Goal: Task Accomplishment & Management: Complete application form

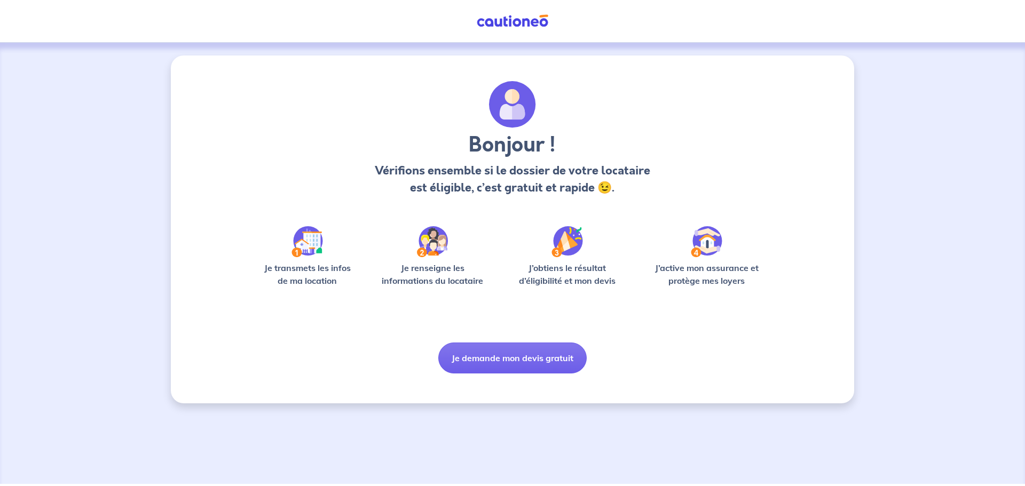
click at [491, 342] on div "Bonjour ! Vérifions ensemble si le dossier de votre locataire est éligible, c’e…" at bounding box center [512, 227] width 512 height 293
click at [499, 352] on button "Je demande mon devis gratuit" at bounding box center [512, 358] width 148 height 31
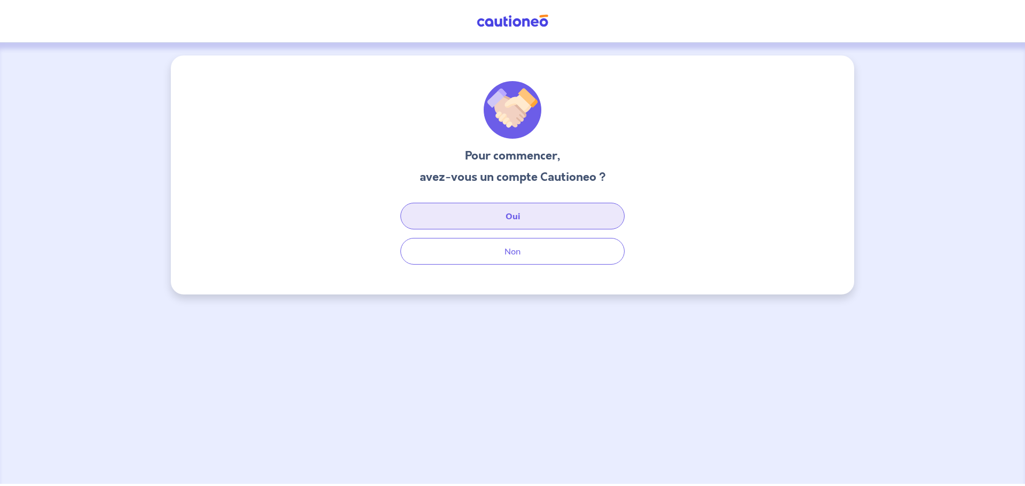
click at [507, 220] on button "Oui" at bounding box center [512, 216] width 224 height 27
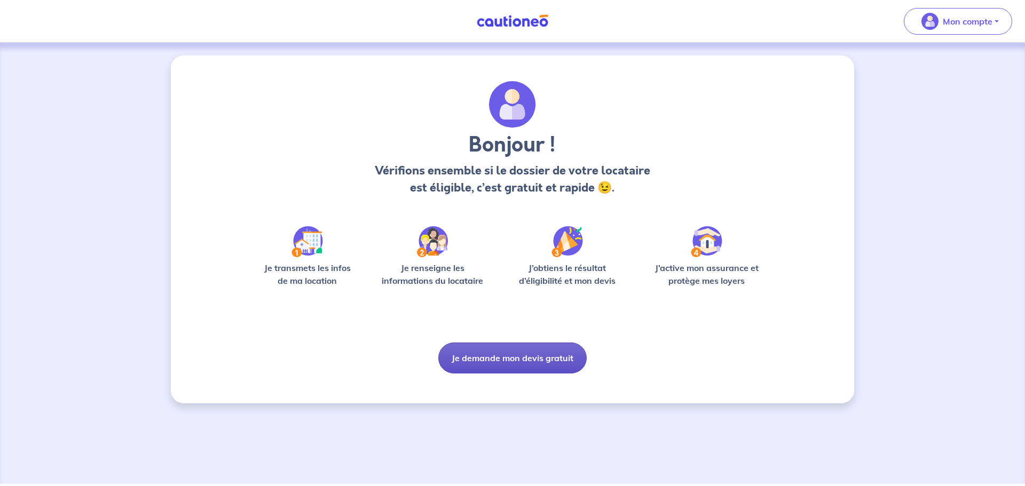
click at [494, 351] on button "Je demande mon devis gratuit" at bounding box center [512, 358] width 148 height 31
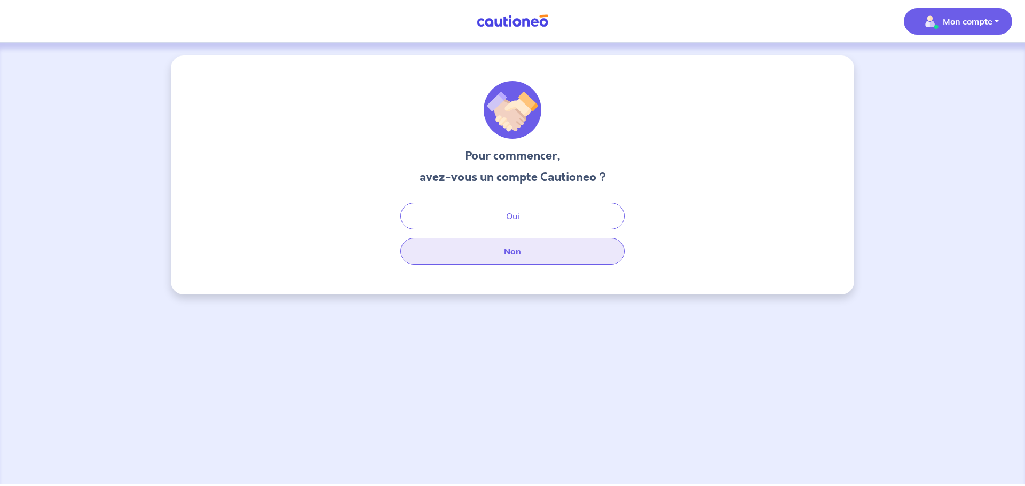
click at [510, 247] on button "Non" at bounding box center [512, 251] width 224 height 27
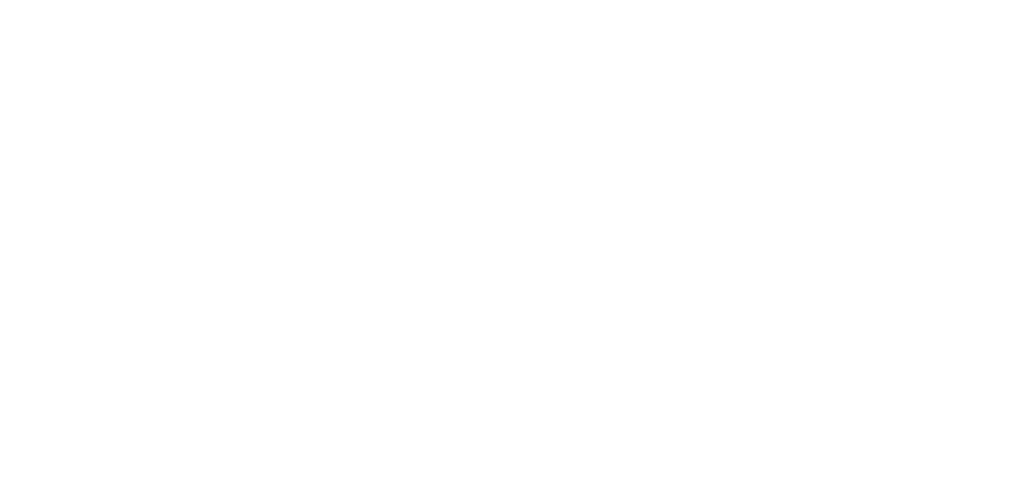
select select "FR"
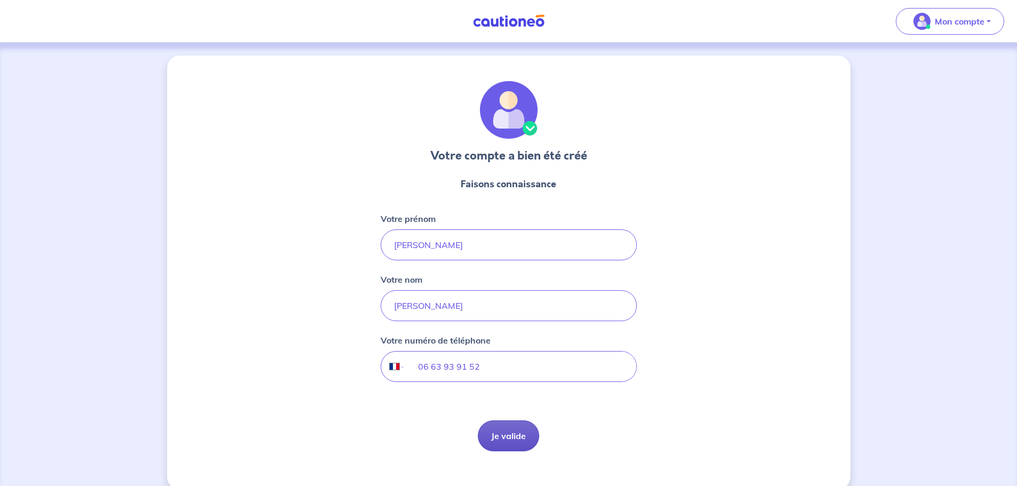
click at [512, 438] on button "Je valide" at bounding box center [508, 436] width 61 height 31
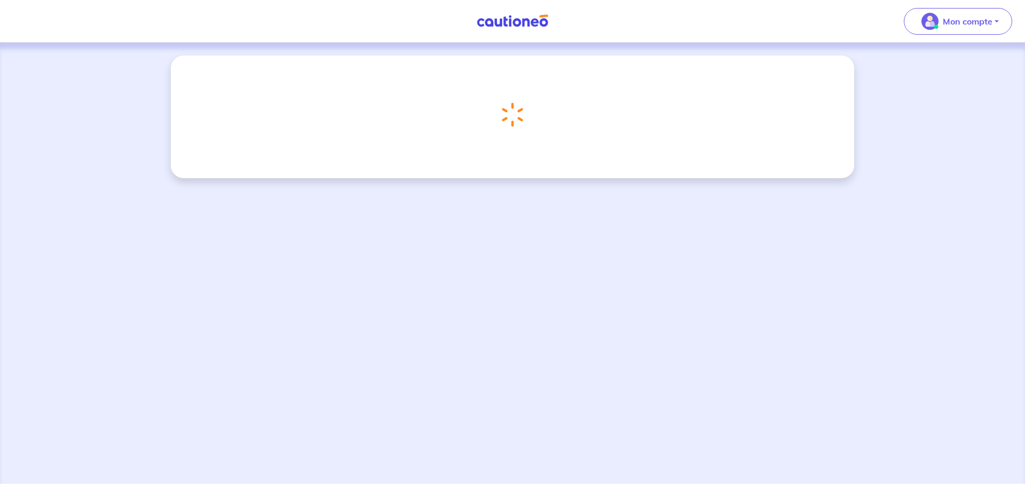
click at [494, 18] on img at bounding box center [512, 20] width 80 height 13
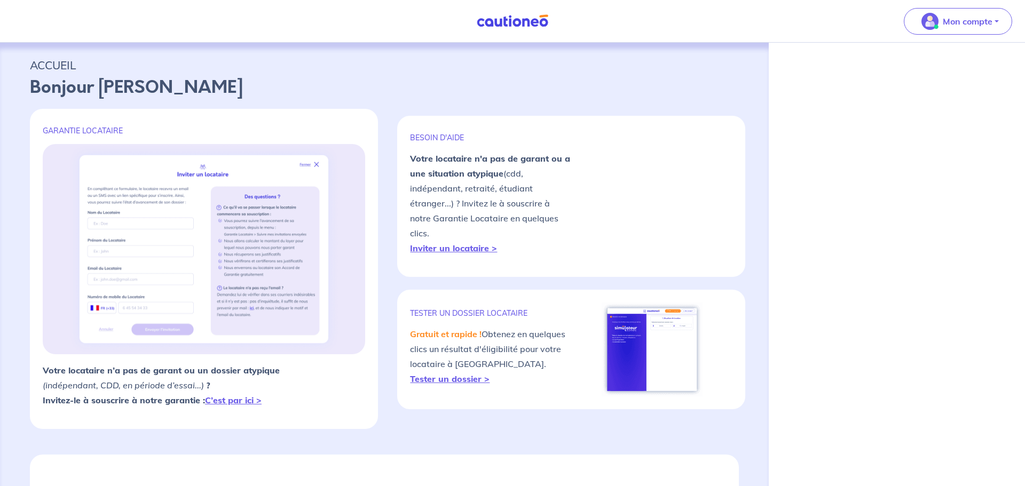
select select "FR"
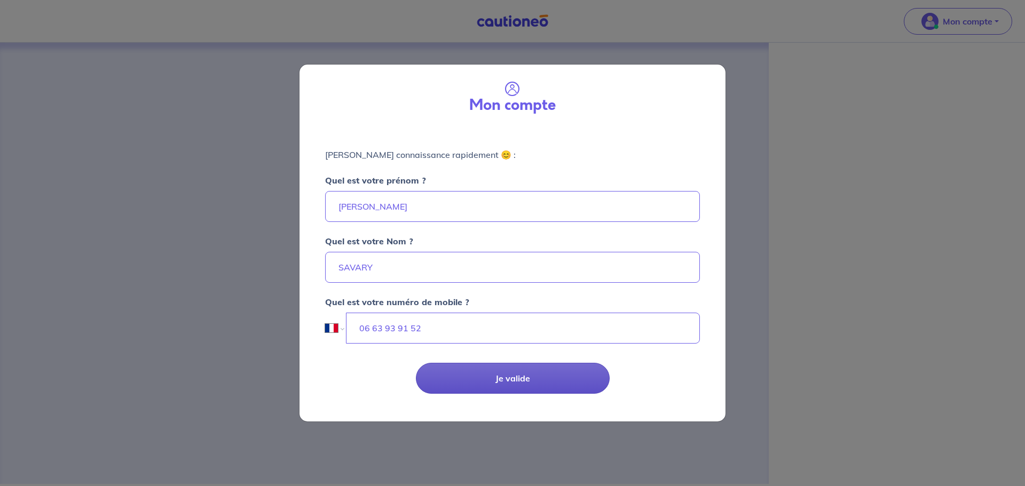
click at [532, 388] on button "Je valide" at bounding box center [513, 378] width 194 height 31
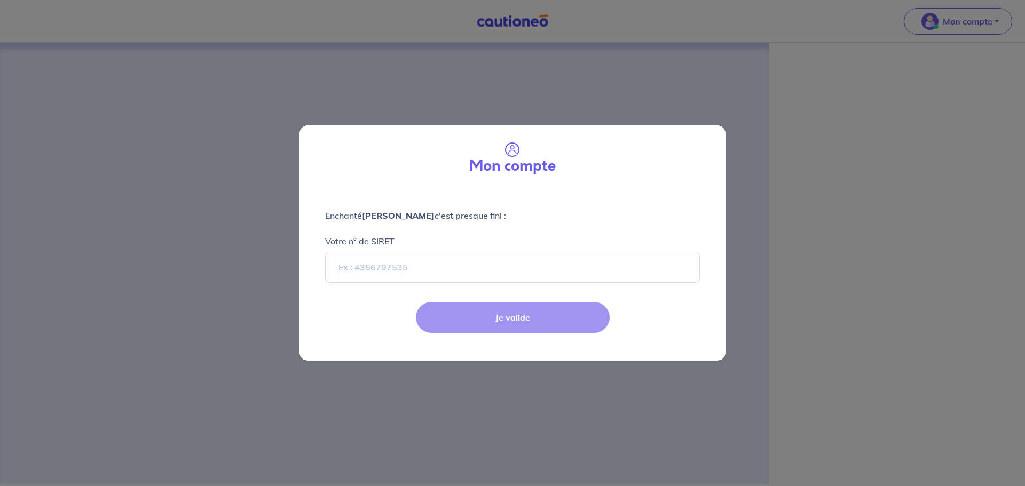
drag, startPoint x: 722, startPoint y: 132, endPoint x: 558, endPoint y: 4, distance: 207.6
click at [714, 130] on div "Mon compte" at bounding box center [512, 156] width 426 height 63
select select "FR"
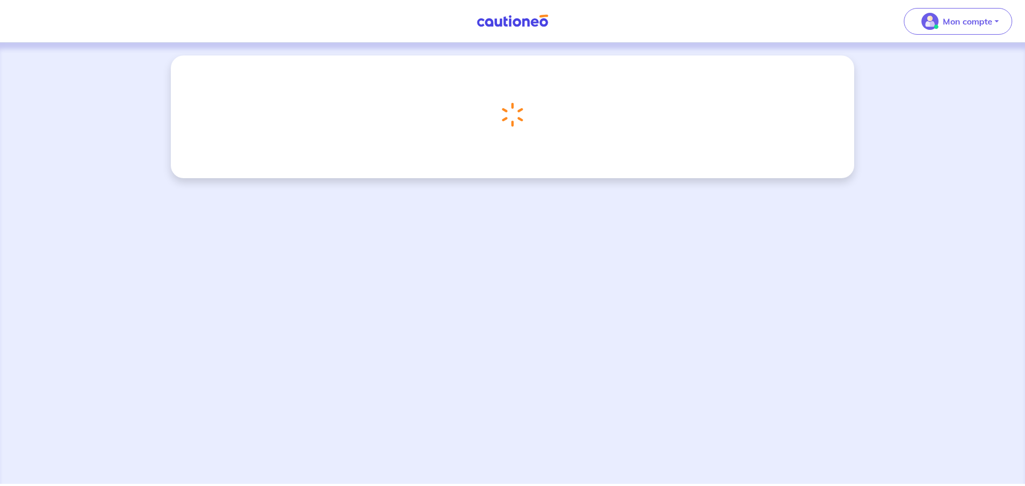
select select "FR"
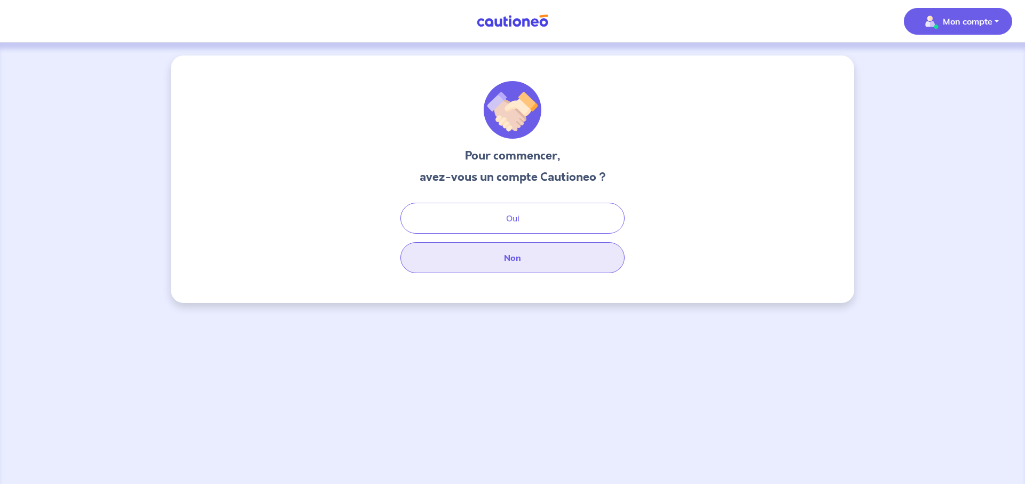
click at [527, 267] on button "Non" at bounding box center [512, 257] width 224 height 31
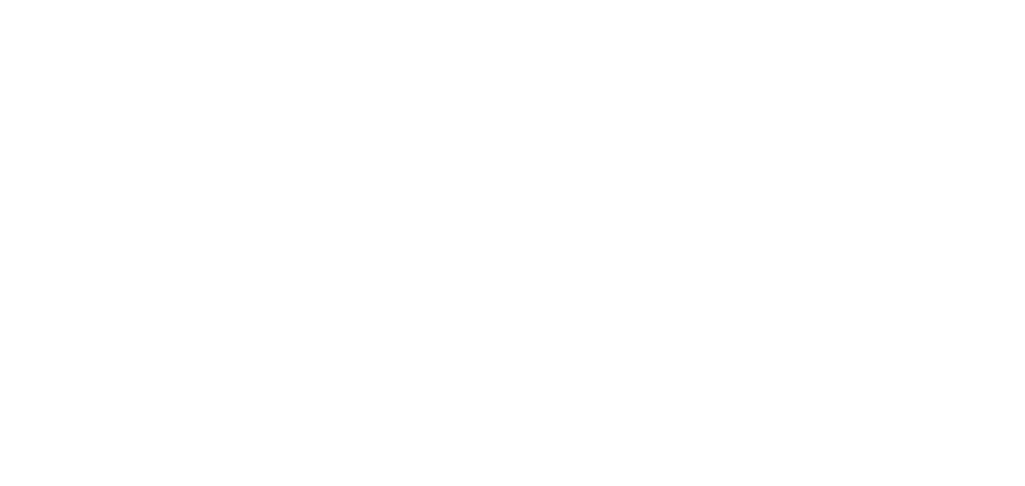
select select "FR"
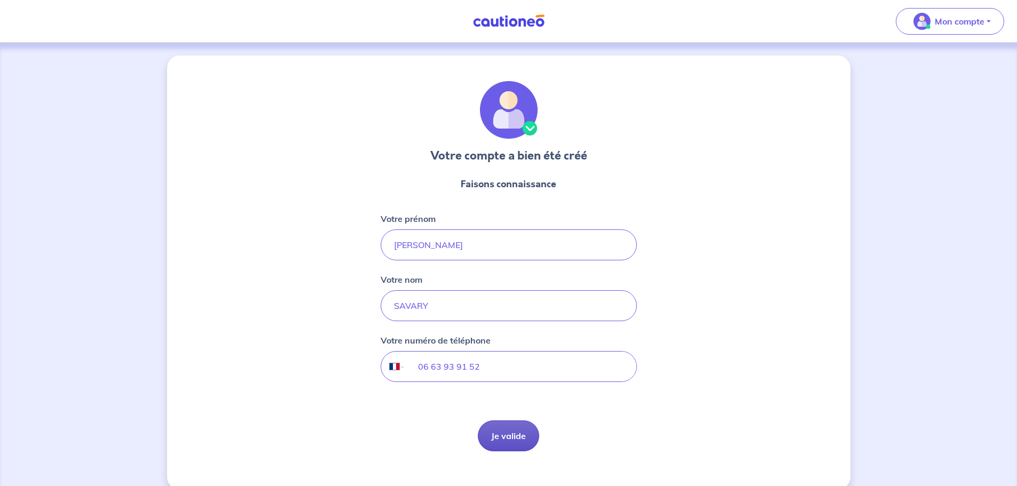
click at [506, 441] on button "Je valide" at bounding box center [508, 436] width 61 height 31
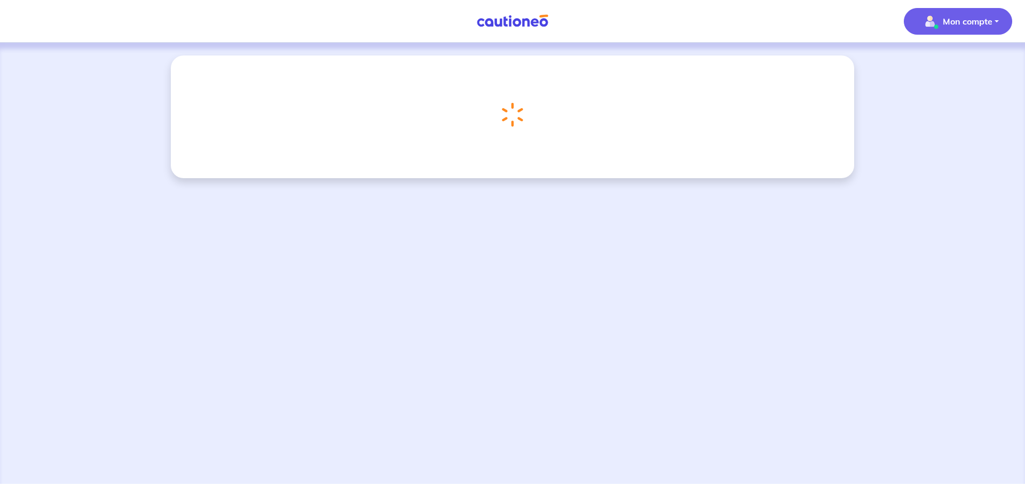
click at [973, 12] on button "Mon compte" at bounding box center [958, 21] width 108 height 27
click at [964, 61] on link "Mes informations" at bounding box center [947, 66] width 86 height 17
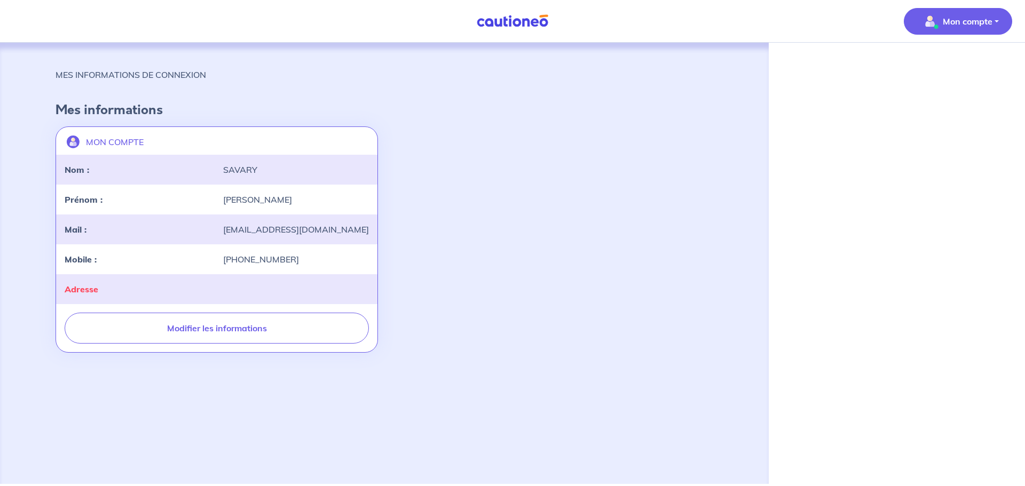
click at [962, 30] on button "Mon compte" at bounding box center [958, 21] width 108 height 27
click at [951, 90] on link "Me déconnecter" at bounding box center [947, 91] width 86 height 17
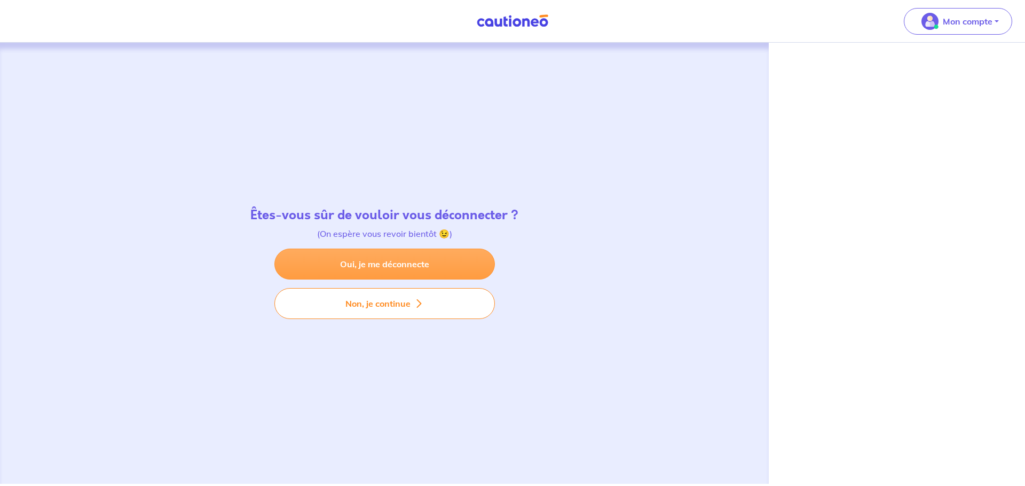
click at [444, 267] on link "Oui, je me déconnecte" at bounding box center [384, 264] width 220 height 31
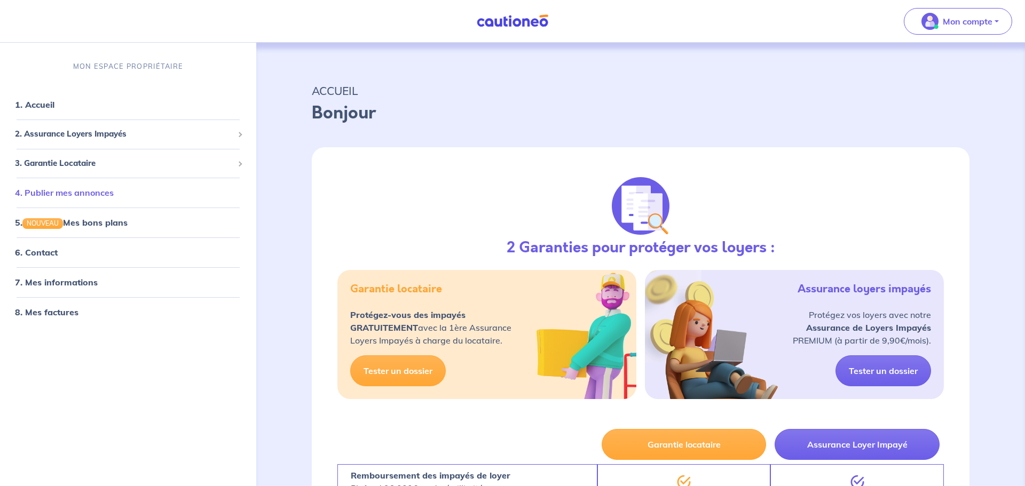
select select "FR"
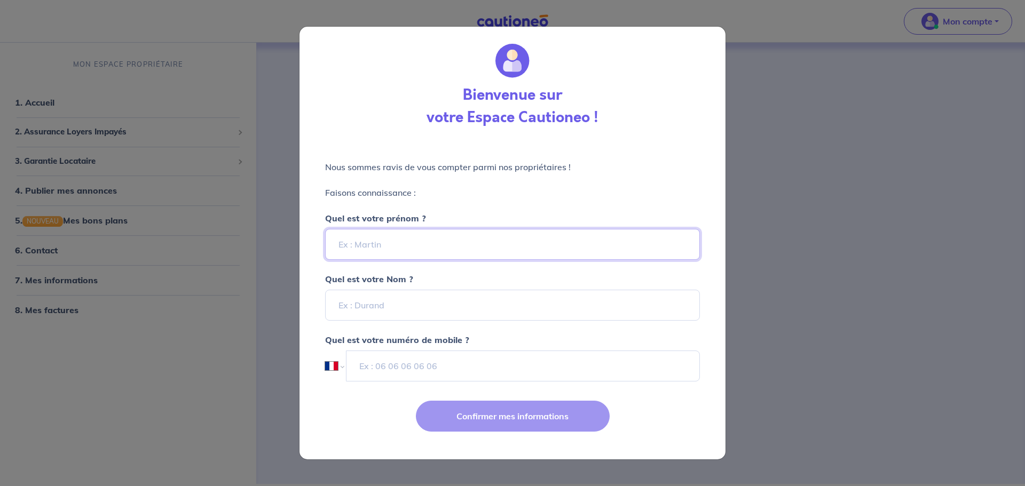
click at [438, 246] on input "Quel est votre prénom ?" at bounding box center [512, 244] width 375 height 31
type input "[PERSON_NAME]"
type input "S"
click at [397, 316] on input "S" at bounding box center [512, 305] width 375 height 31
type input "SAVARY"
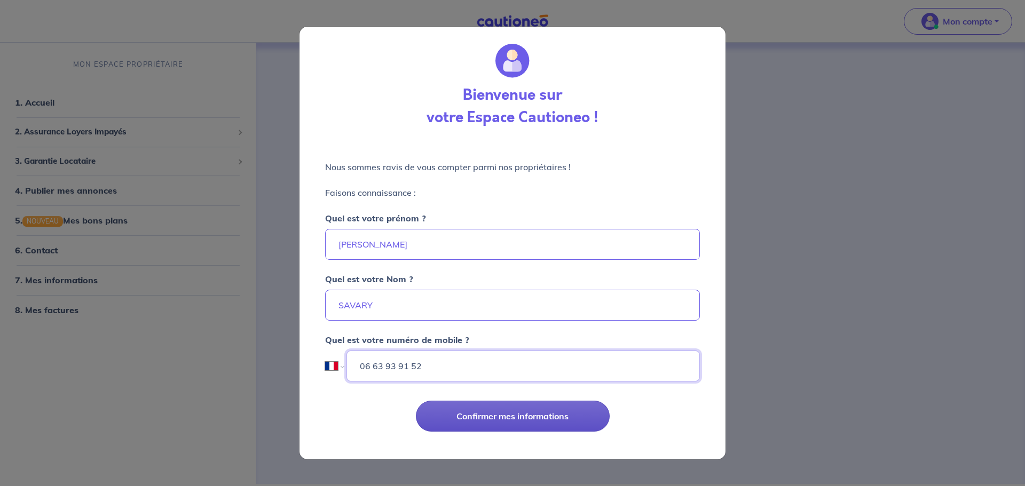
type input "06 63 93 91 52"
click at [531, 415] on button "Confirmer mes informations" at bounding box center [513, 416] width 194 height 31
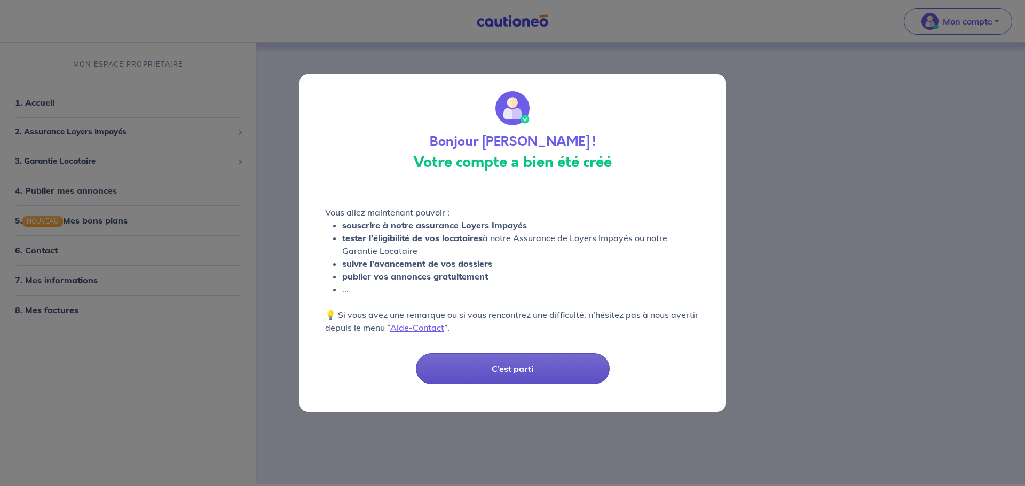
click at [545, 366] on button "C’est parti" at bounding box center [513, 368] width 194 height 31
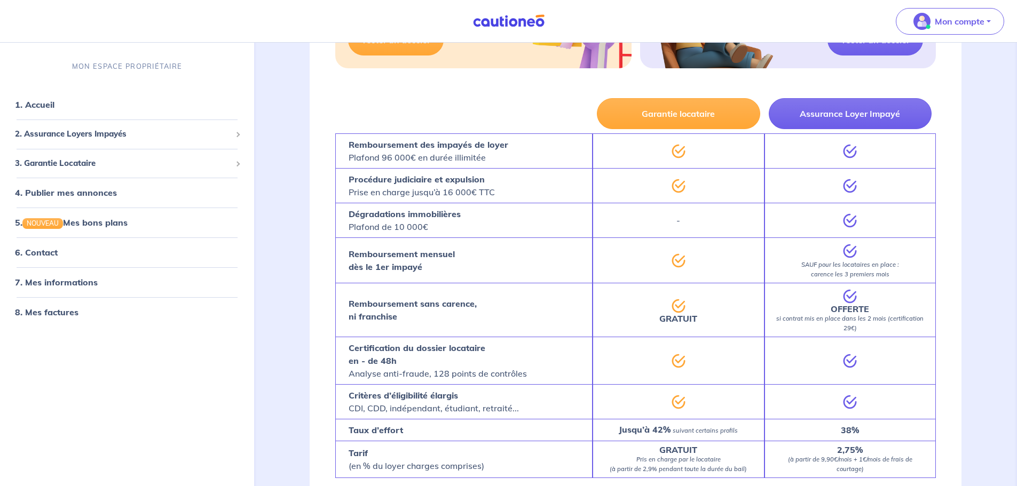
scroll to position [267, 0]
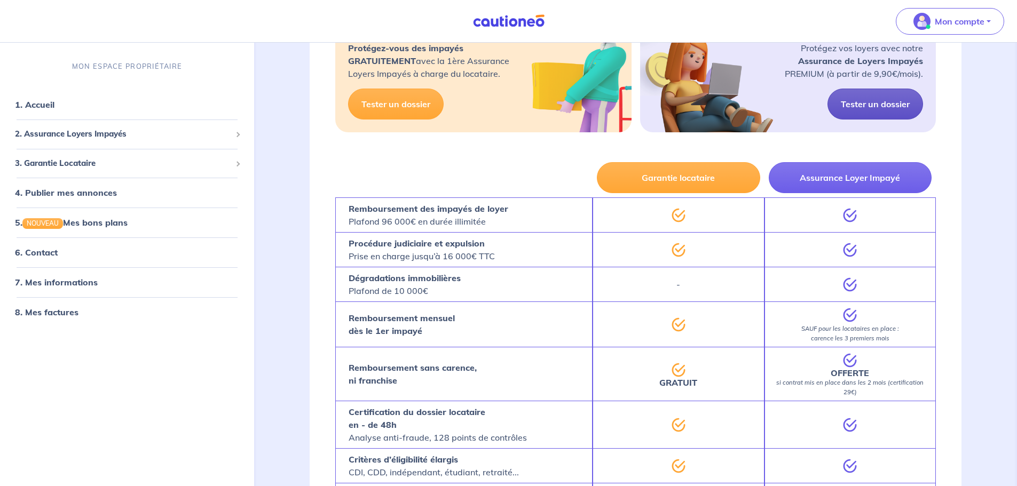
click at [859, 92] on link "Tester un dossier" at bounding box center [875, 104] width 96 height 31
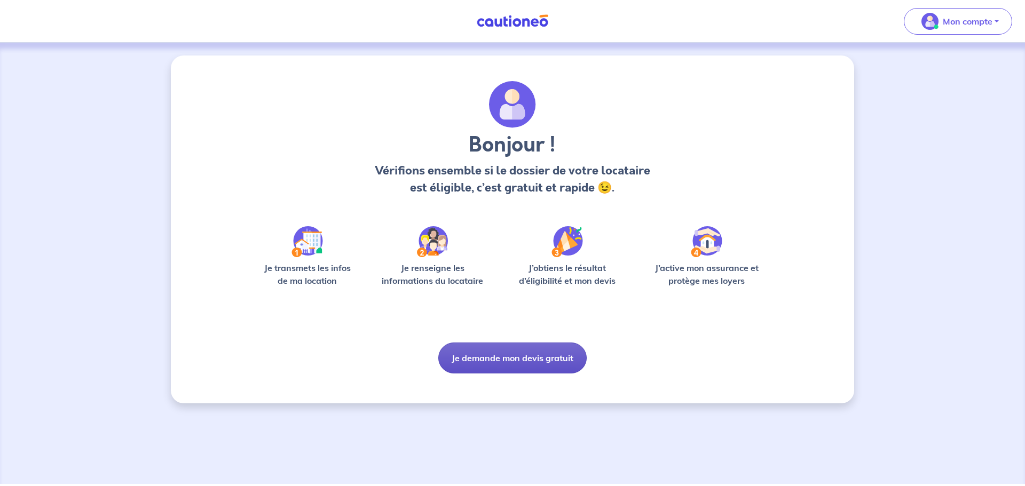
click at [500, 362] on button "Je demande mon devis gratuit" at bounding box center [512, 358] width 148 height 31
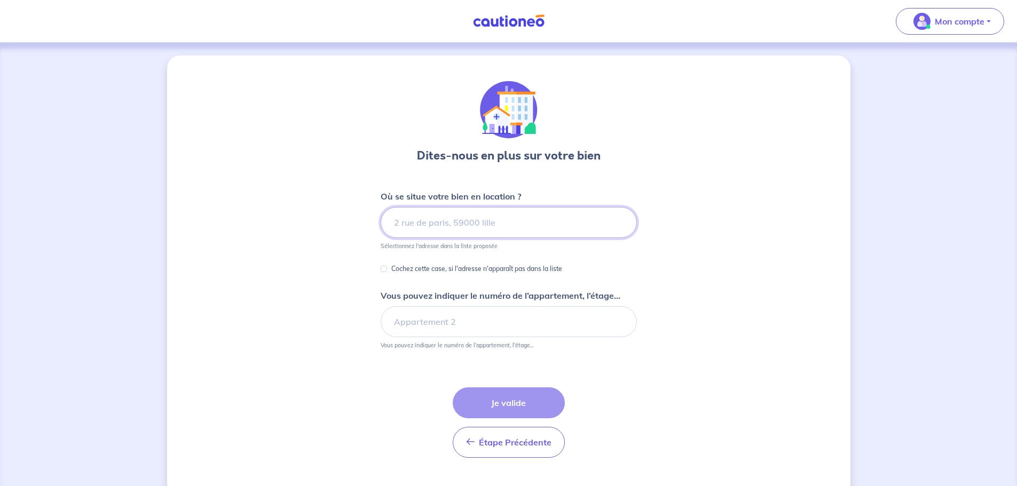
click at [492, 223] on input at bounding box center [509, 222] width 256 height 31
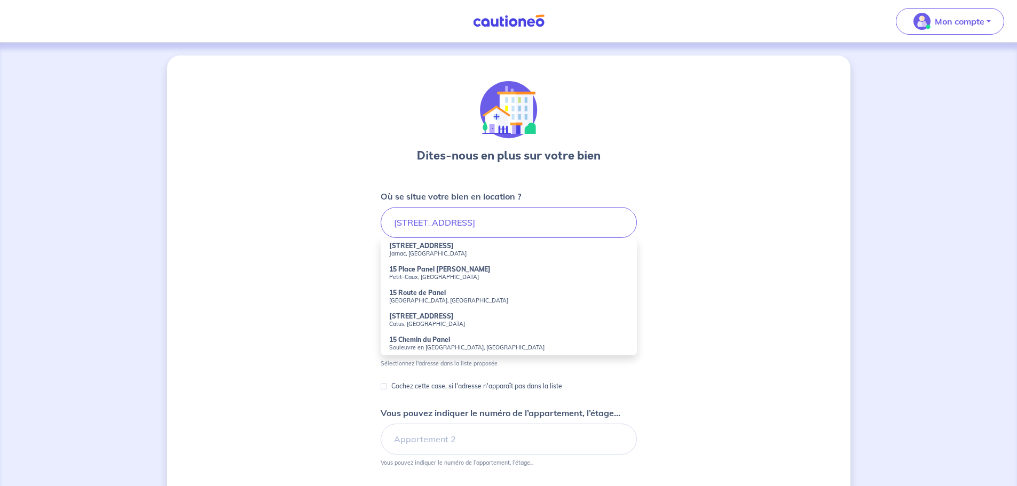
click at [457, 240] on li "15 Rue Panel Jarnac, France" at bounding box center [509, 249] width 256 height 23
type input "15 Rue Panel, Jarnac, France"
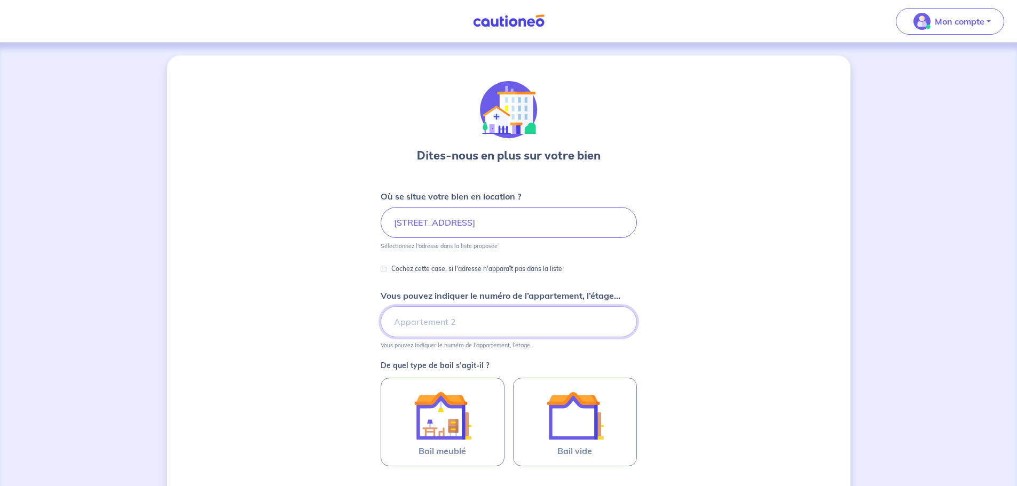
click at [441, 321] on input "Vous pouvez indiquer le numéro de l’appartement, l’étage..." at bounding box center [509, 321] width 256 height 31
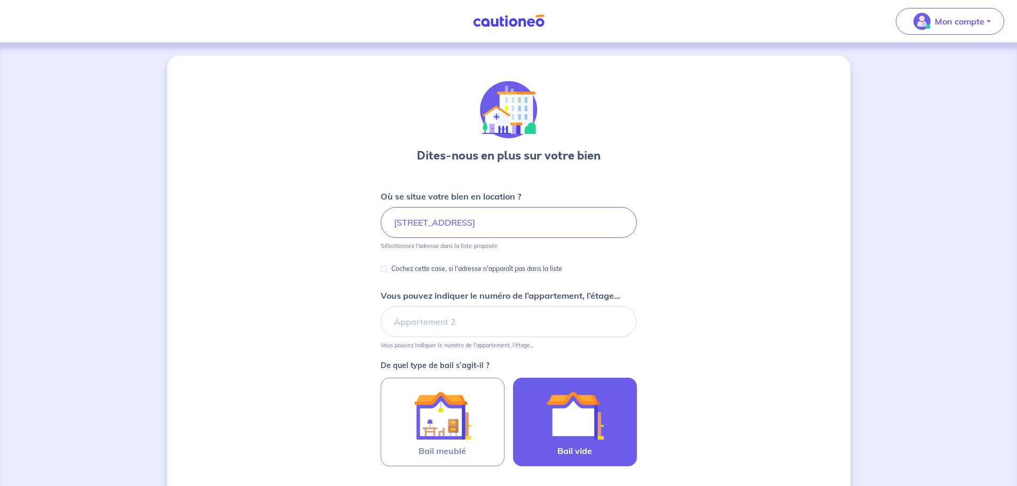
click at [589, 436] on img at bounding box center [575, 416] width 58 height 58
click at [0, 0] on input "Bail vide" at bounding box center [0, 0] width 0 height 0
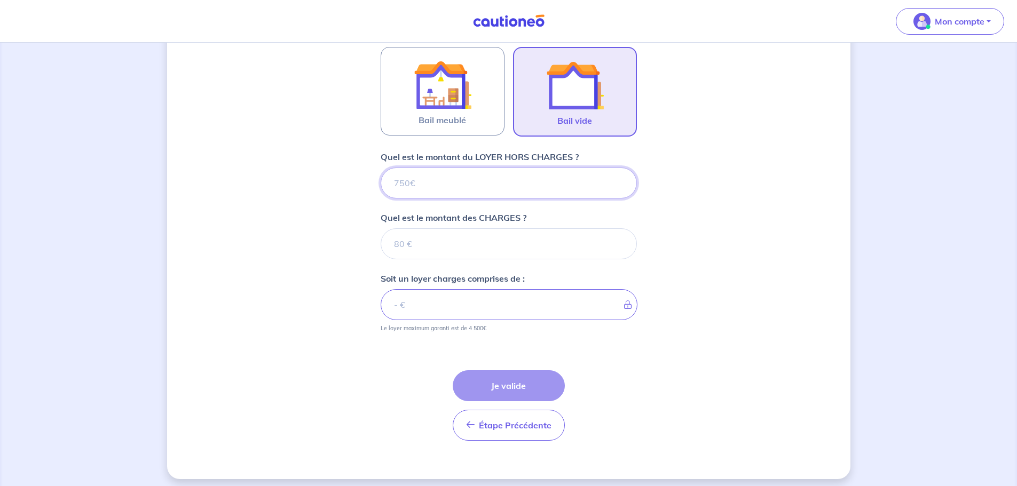
scroll to position [337, 0]
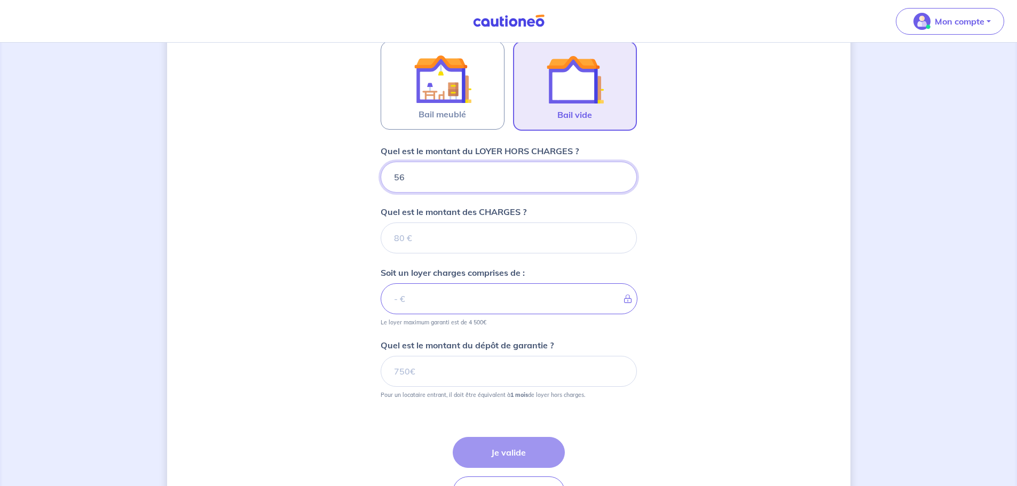
type input "565"
type input "30"
type input "595"
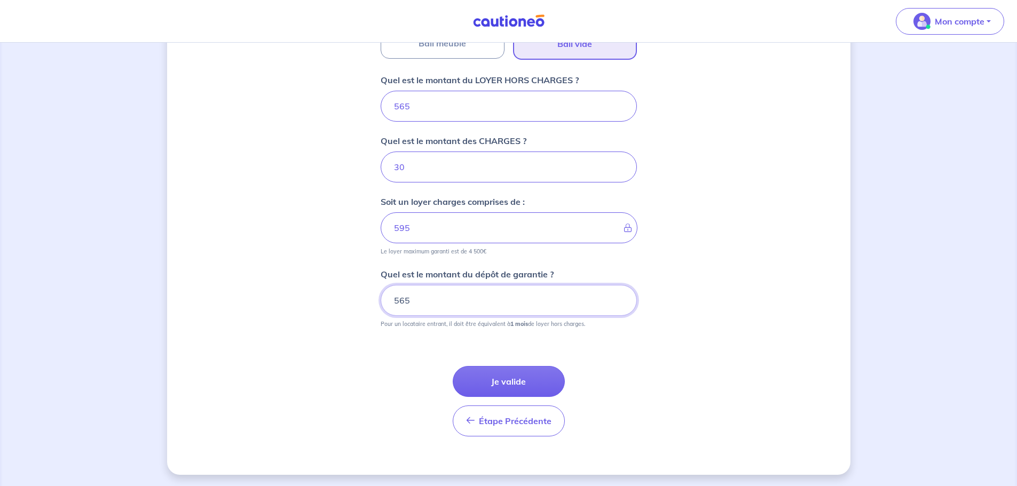
scroll to position [409, 0]
type input "565"
click at [507, 373] on button "Je valide" at bounding box center [509, 380] width 112 height 31
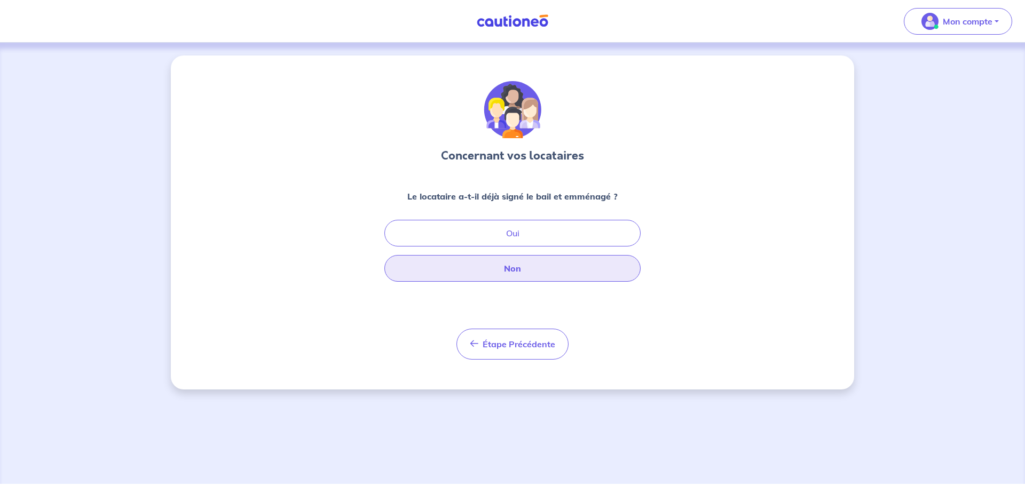
click at [510, 274] on button "Non" at bounding box center [512, 268] width 256 height 27
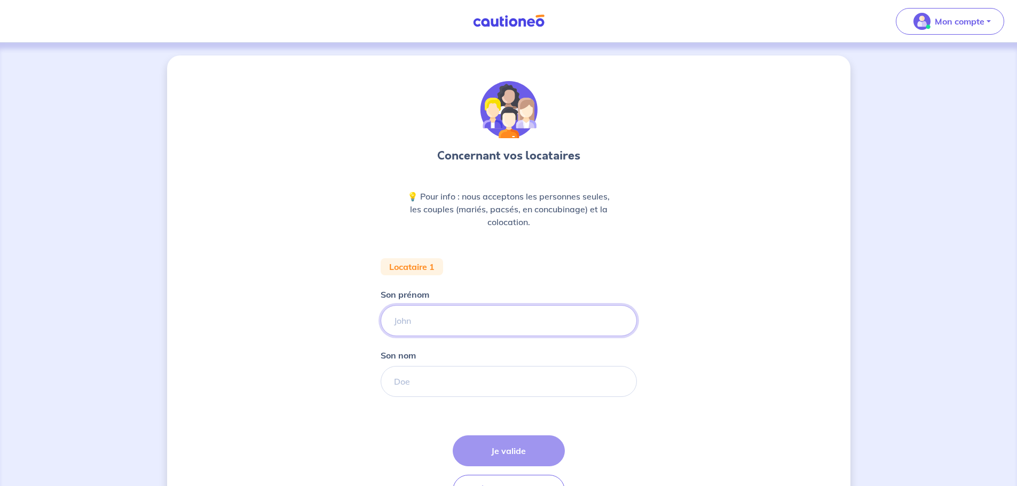
click at [466, 316] on input "Son prénom" at bounding box center [509, 320] width 256 height 31
click at [950, 25] on p "Mon compte" at bounding box center [960, 21] width 50 height 13
